Goal: Subscribe to service/newsletter

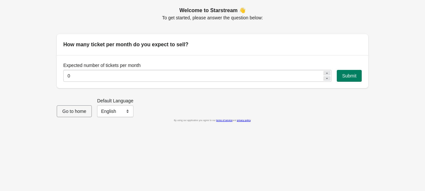
click at [328, 73] on icon at bounding box center [327, 73] width 4 height 4
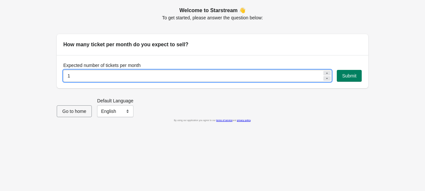
click at [328, 73] on icon at bounding box center [327, 73] width 4 height 4
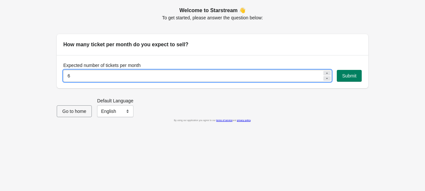
click at [328, 73] on icon at bounding box center [327, 73] width 4 height 4
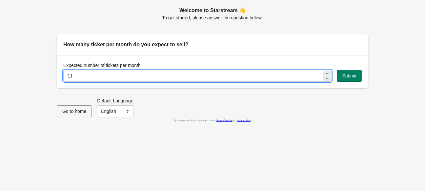
click at [328, 73] on icon at bounding box center [327, 73] width 4 height 4
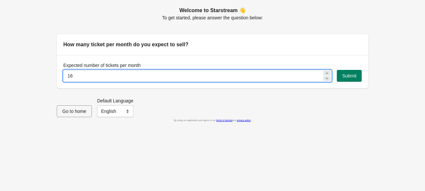
click at [328, 73] on icon at bounding box center [327, 73] width 4 height 4
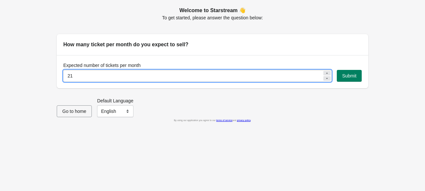
click at [328, 73] on icon at bounding box center [327, 73] width 4 height 4
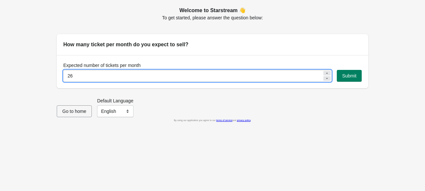
click at [328, 73] on icon at bounding box center [327, 73] width 4 height 4
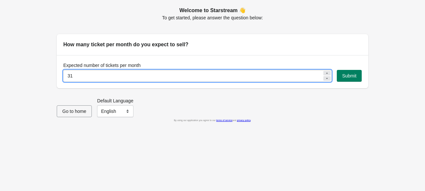
click at [328, 73] on icon at bounding box center [327, 73] width 4 height 4
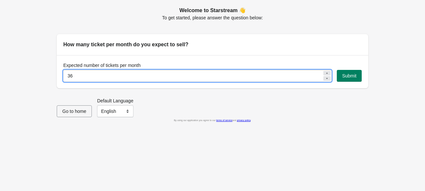
click at [328, 73] on icon at bounding box center [327, 73] width 4 height 4
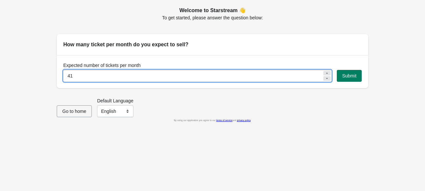
click at [328, 73] on icon at bounding box center [327, 73] width 4 height 4
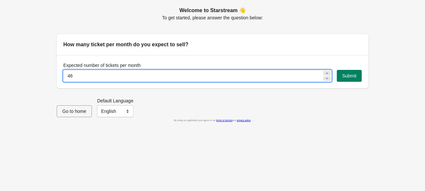
click at [328, 73] on icon at bounding box center [327, 73] width 4 height 4
type input "50"
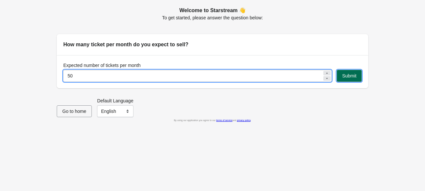
click at [348, 75] on span "Submit" at bounding box center [349, 75] width 14 height 5
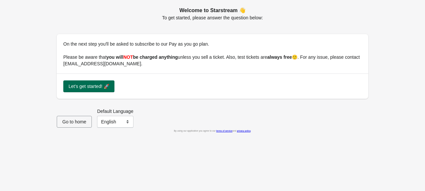
click at [91, 87] on span "Let's get started! 🚀" at bounding box center [89, 86] width 41 height 5
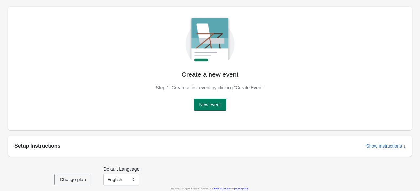
scroll to position [3, 0]
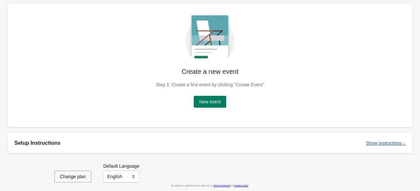
click at [380, 143] on span "Show instructions ↓" at bounding box center [386, 142] width 40 height 5
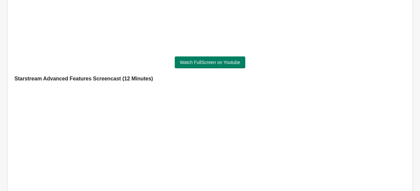
scroll to position [394, 0]
